Goal: Task Accomplishment & Management: Manage account settings

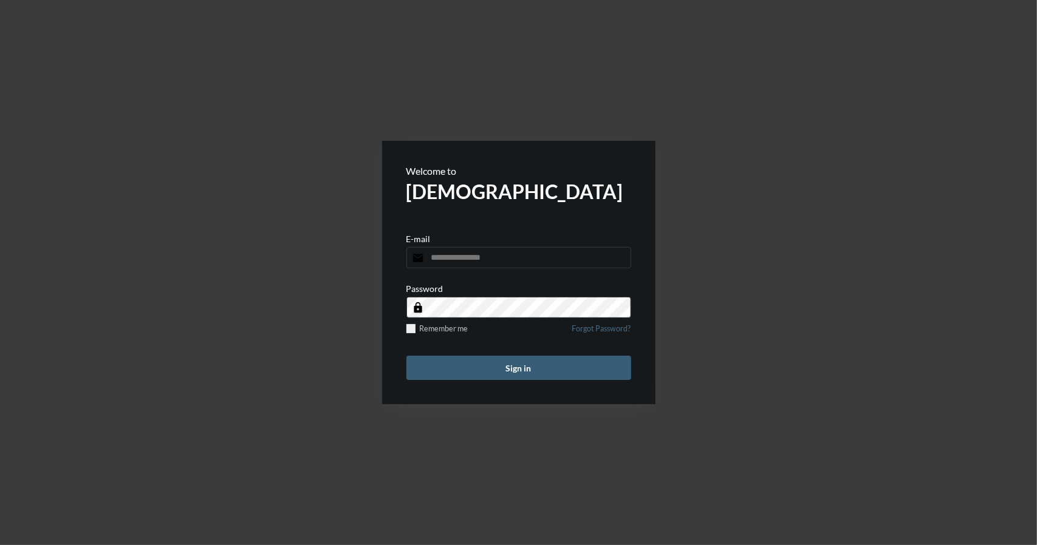
click at [498, 259] on input "email" at bounding box center [518, 257] width 225 height 21
type input "**********"
click at [513, 364] on button "Sign in" at bounding box center [518, 368] width 225 height 24
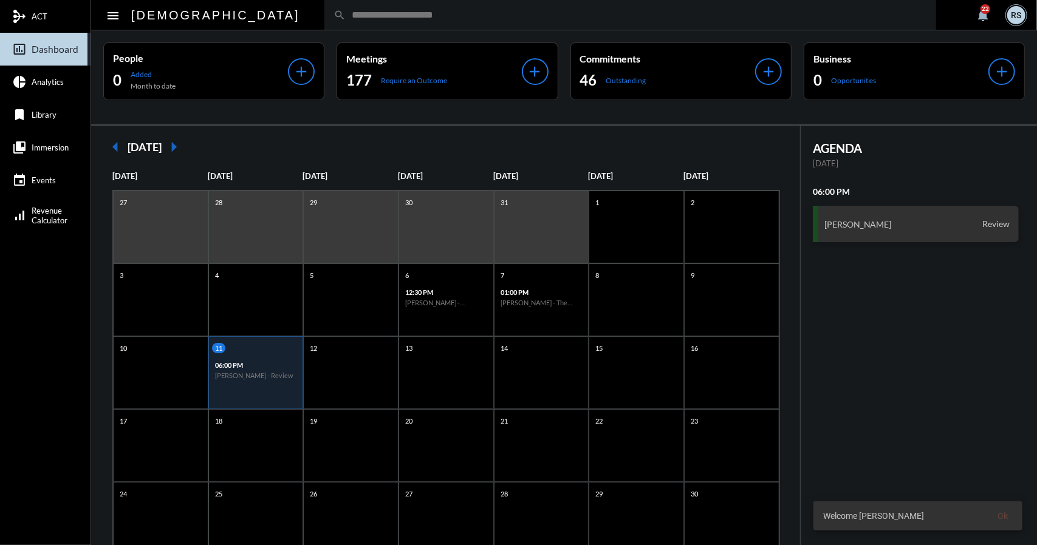
click at [270, 363] on p "06:00 PM" at bounding box center [256, 365] width 82 height 8
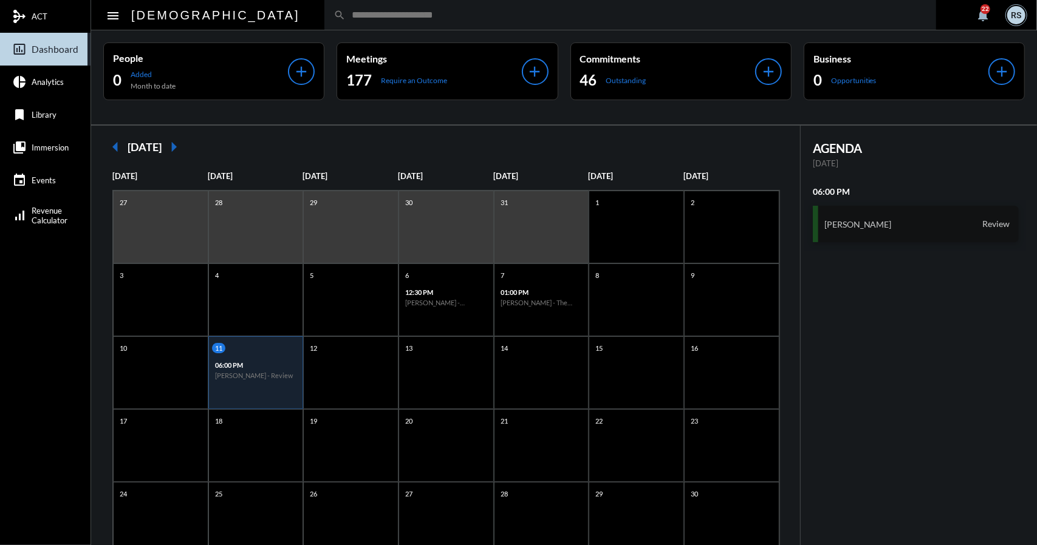
click at [855, 227] on h3 "[PERSON_NAME]" at bounding box center [857, 224] width 67 height 10
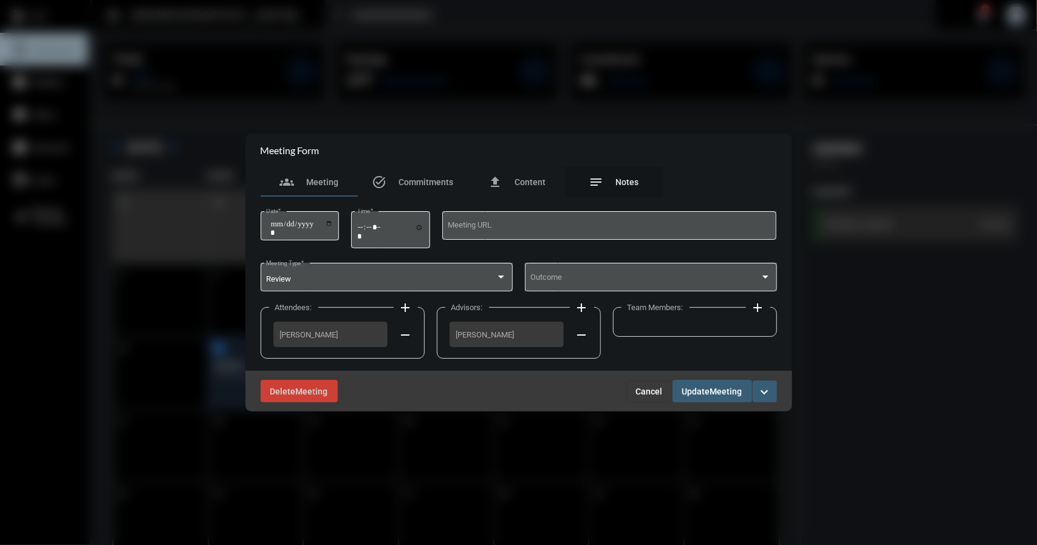
click at [625, 179] on span "Notes" at bounding box center [627, 182] width 23 height 10
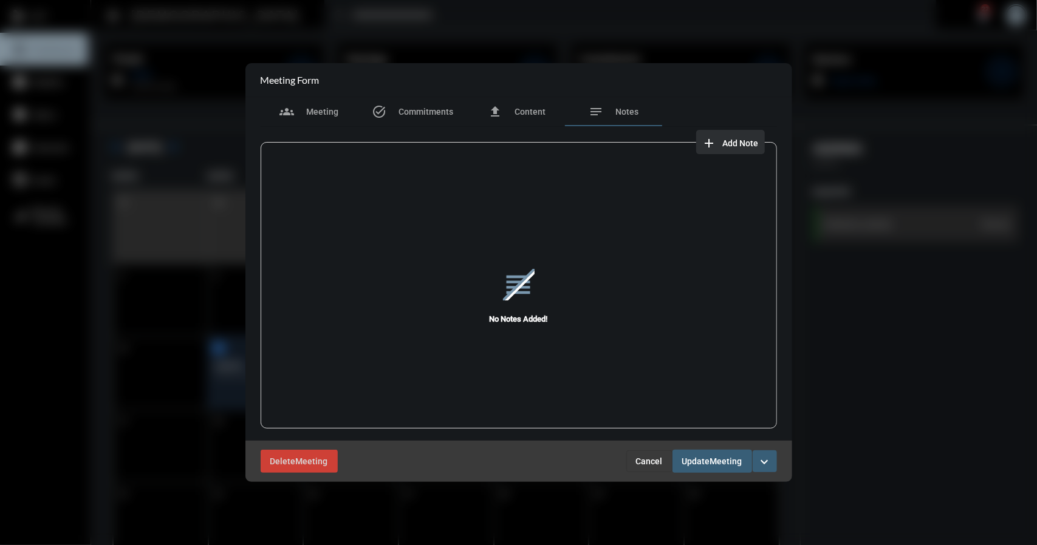
click at [735, 140] on span "Add Note" at bounding box center [741, 143] width 36 height 10
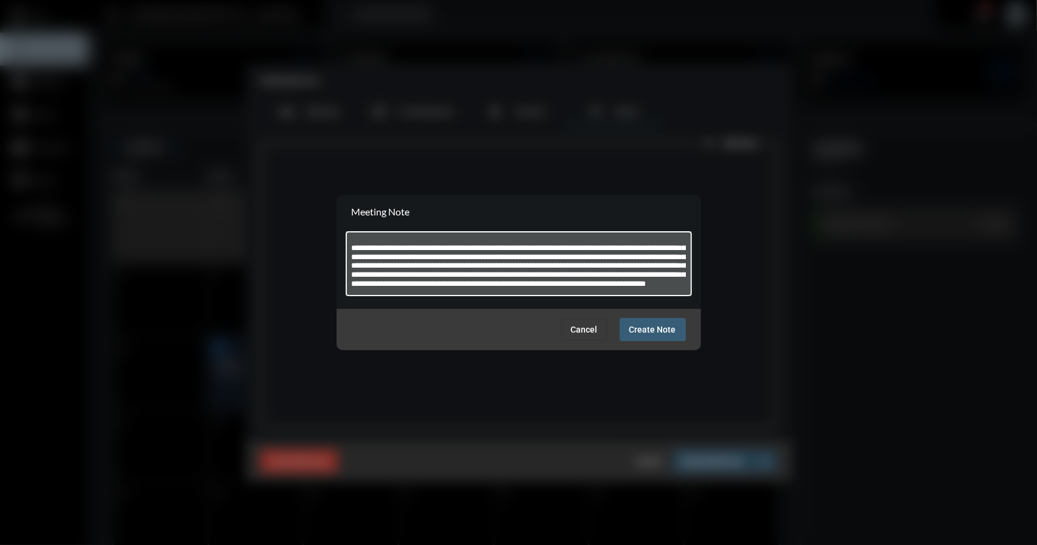
scroll to position [24, 0]
type textarea "**********"
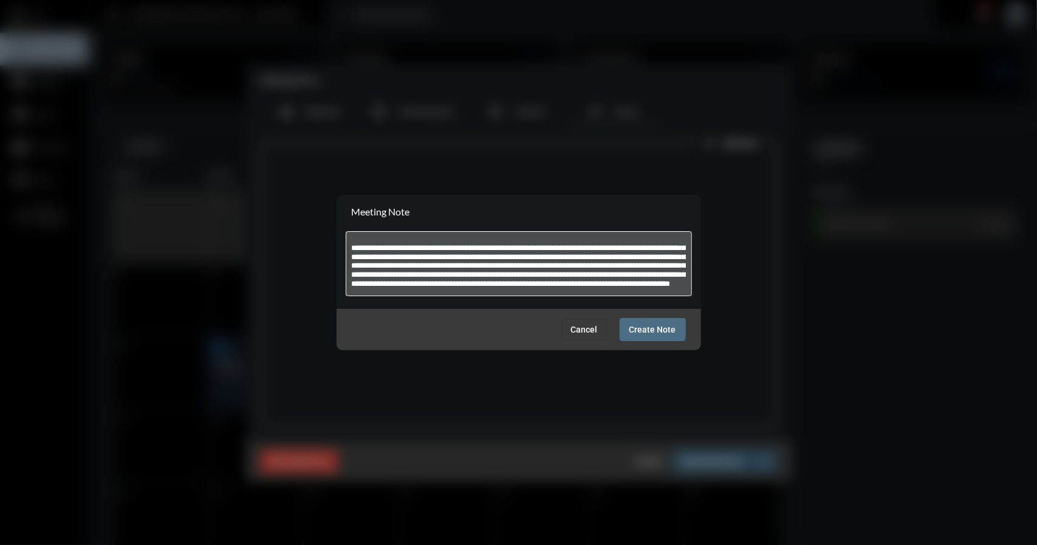
click at [649, 326] on span "Create Note" at bounding box center [652, 331] width 47 height 10
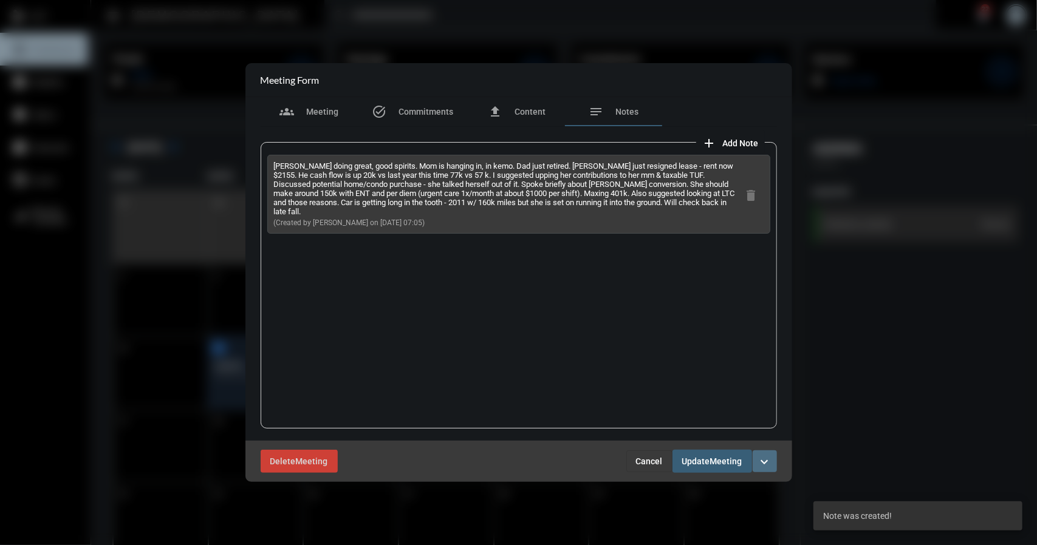
click at [760, 461] on mat-icon "expand_more" at bounding box center [764, 462] width 15 height 15
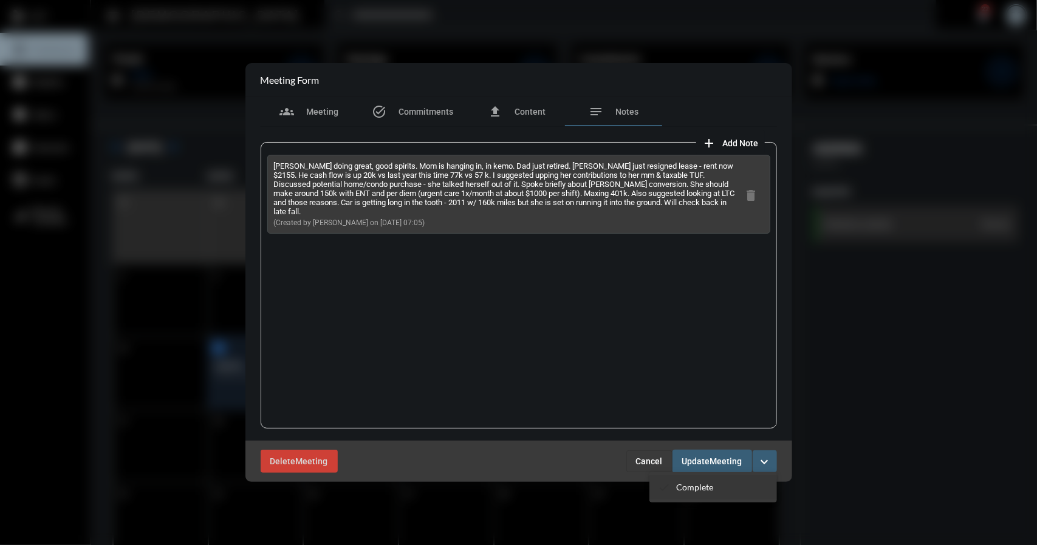
click at [706, 481] on section "checkmark Complete" at bounding box center [713, 488] width 128 height 24
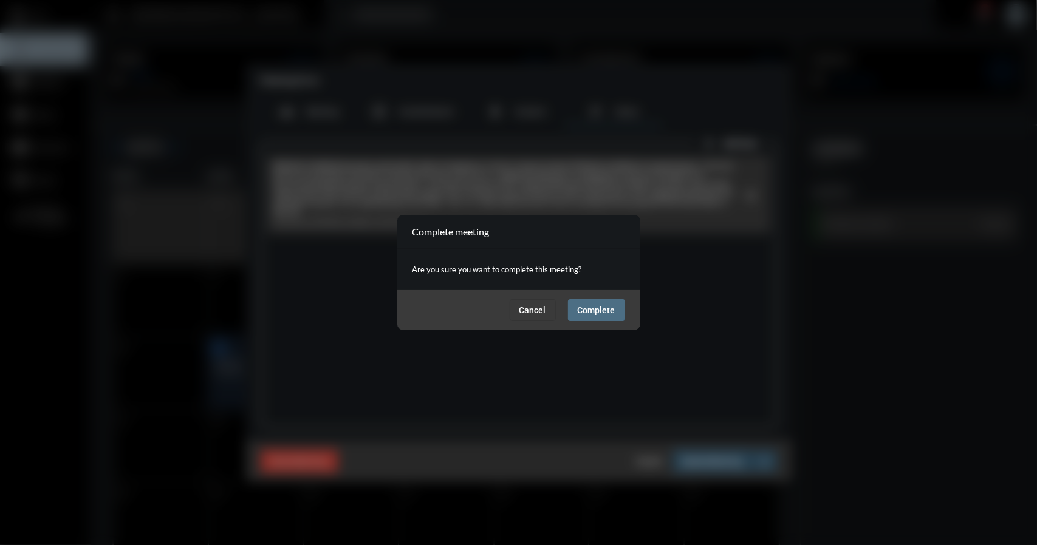
click at [590, 303] on button "Complete" at bounding box center [596, 310] width 57 height 22
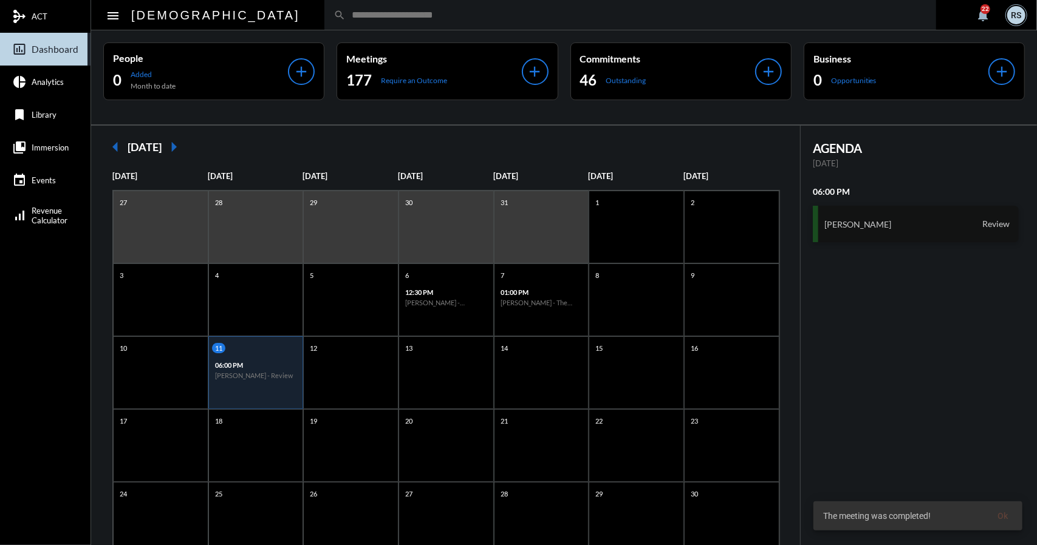
click at [865, 224] on h3 "[PERSON_NAME]" at bounding box center [857, 224] width 67 height 10
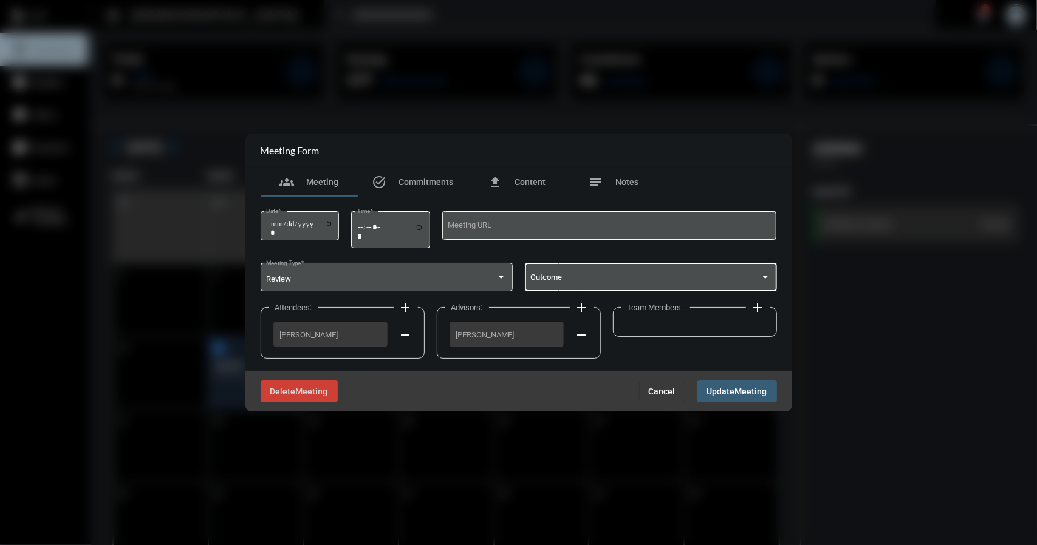
click at [763, 276] on div at bounding box center [765, 277] width 11 height 10
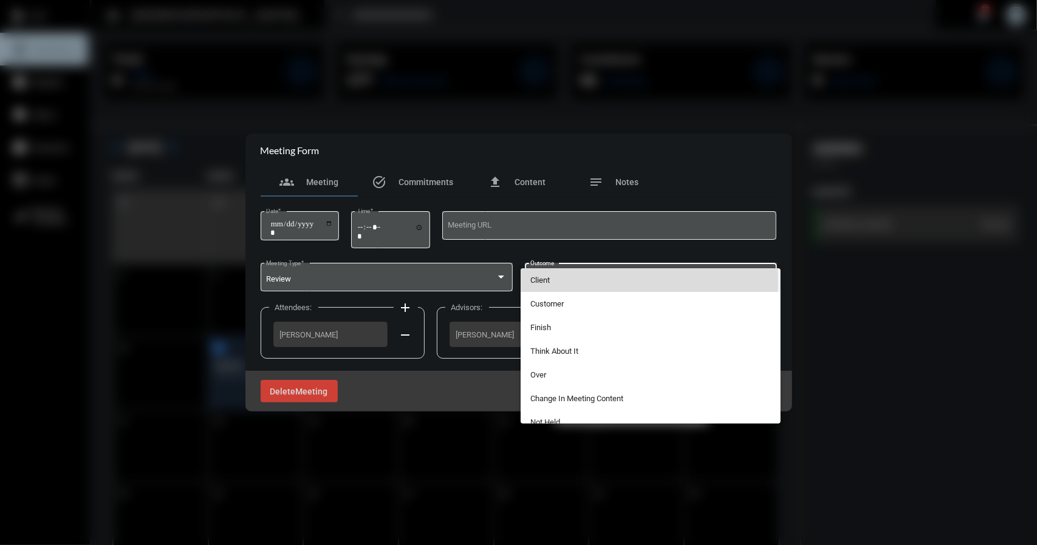
click at [543, 281] on span "Client" at bounding box center [650, 280] width 240 height 24
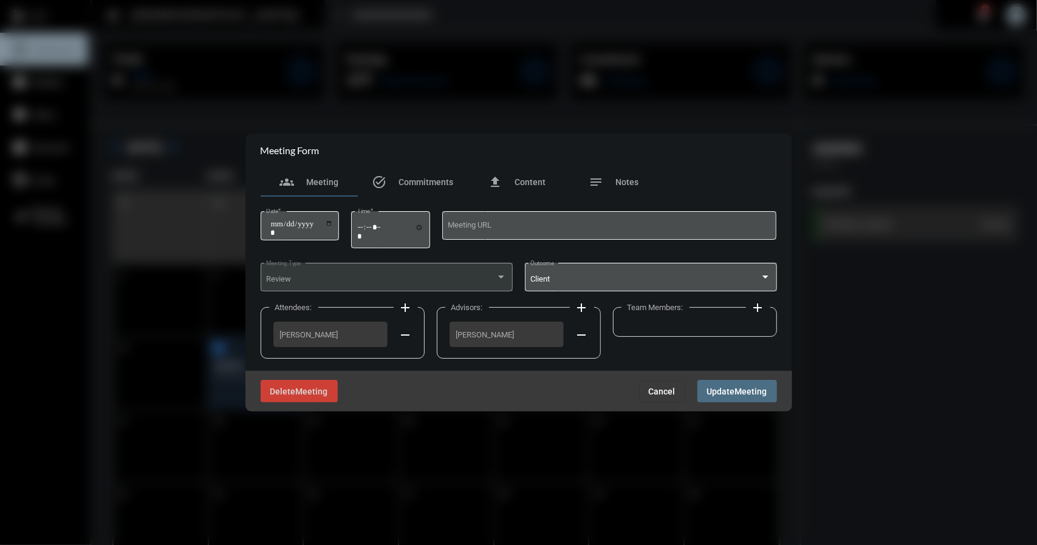
click at [749, 391] on span "Meeting" at bounding box center [751, 392] width 32 height 10
